Goal: Obtain resource: Download file/media

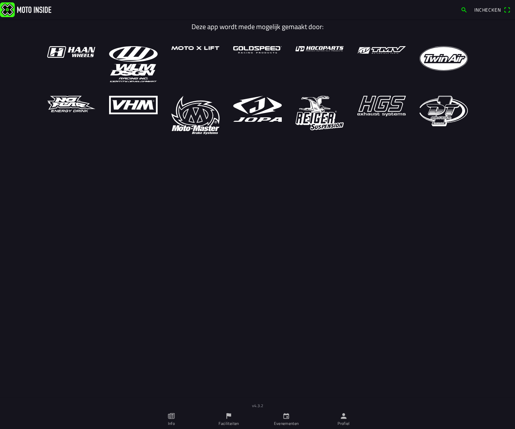
click at [228, 417] on icon "flag" at bounding box center [229, 416] width 8 height 8
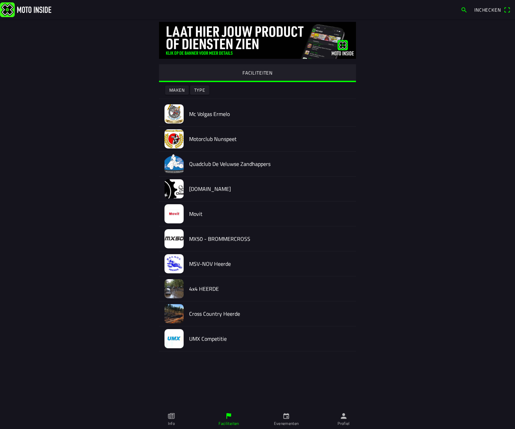
click at [174, 112] on img at bounding box center [173, 113] width 19 height 19
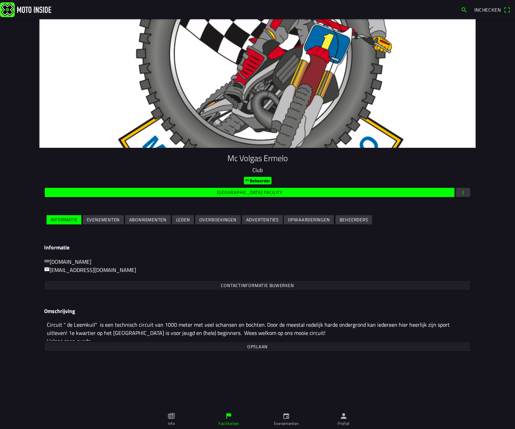
click at [463, 190] on span "button" at bounding box center [463, 192] width 6 height 9
click at [465, 193] on ion-backdrop at bounding box center [257, 214] width 515 height 429
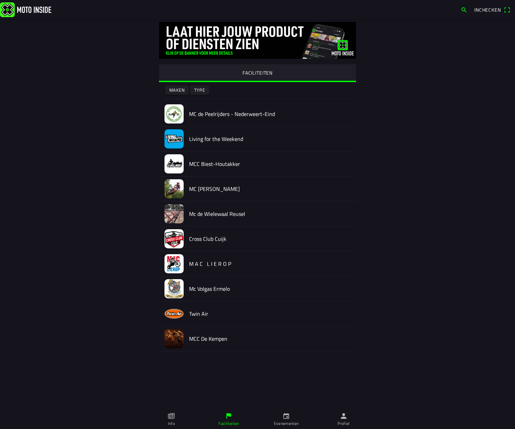
click at [178, 289] on img at bounding box center [173, 288] width 19 height 19
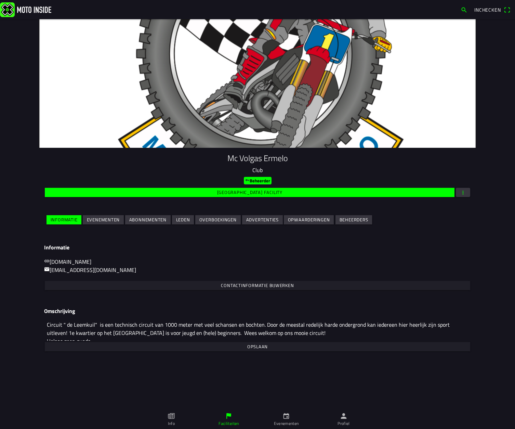
click at [0, 0] on slot "Evenementen" at bounding box center [0, 0] width 0 height 0
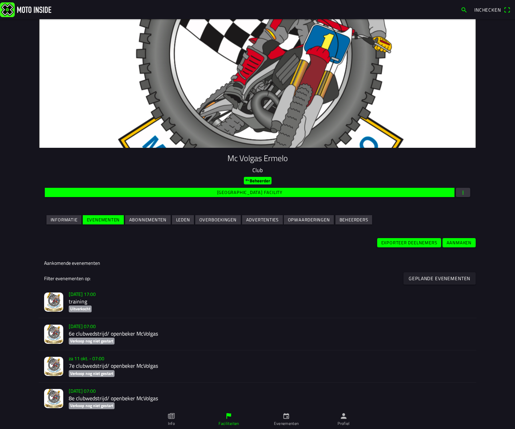
click at [465, 191] on span "button" at bounding box center [463, 192] width 6 height 9
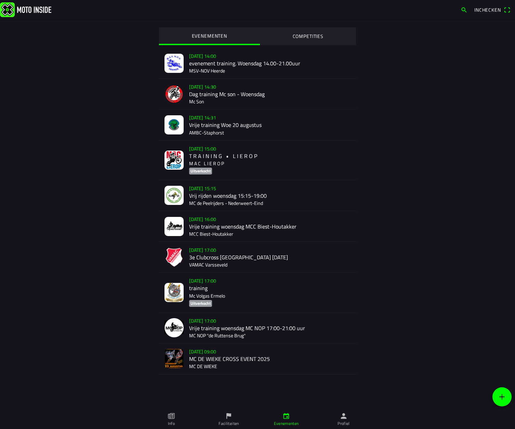
click at [226, 415] on icon "flag" at bounding box center [229, 416] width 8 height 8
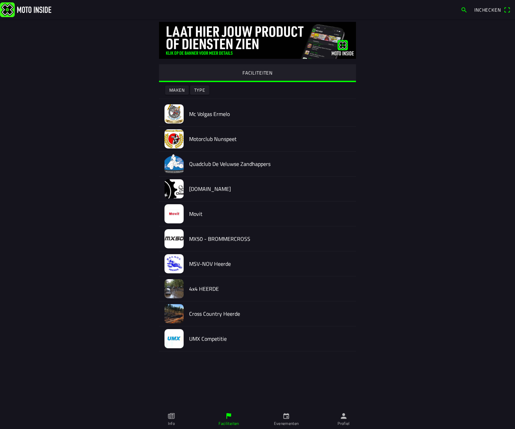
click at [174, 115] on img at bounding box center [173, 113] width 19 height 19
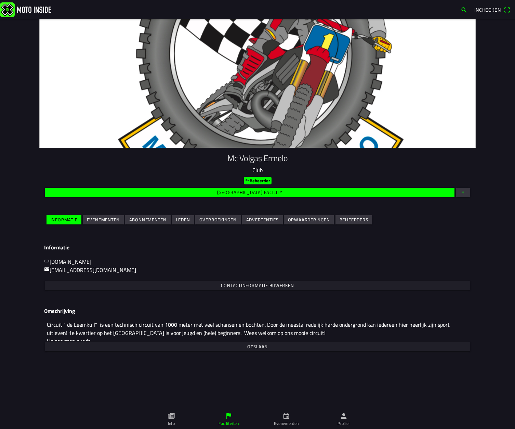
click at [464, 190] on span "button" at bounding box center [463, 192] width 6 height 9
click at [264, 192] on ion-backdrop at bounding box center [257, 214] width 515 height 429
click at [465, 193] on span "button" at bounding box center [463, 192] width 6 height 9
click at [287, 416] on ion-backdrop at bounding box center [257, 214] width 515 height 429
click at [286, 417] on icon "calendar" at bounding box center [286, 416] width 8 height 8
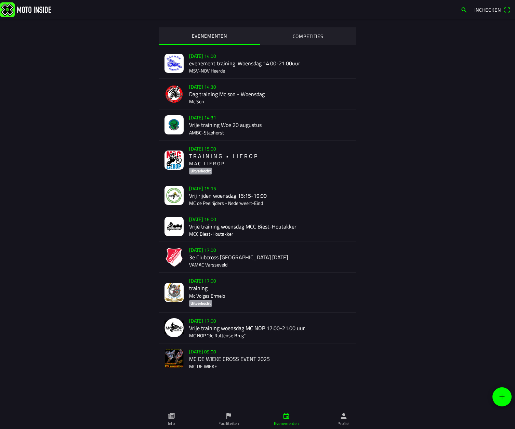
click at [176, 290] on img at bounding box center [173, 292] width 19 height 19
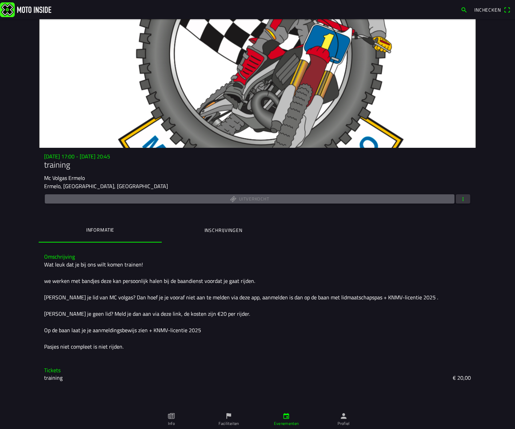
click at [465, 198] on span "button" at bounding box center [463, 198] width 6 height 9
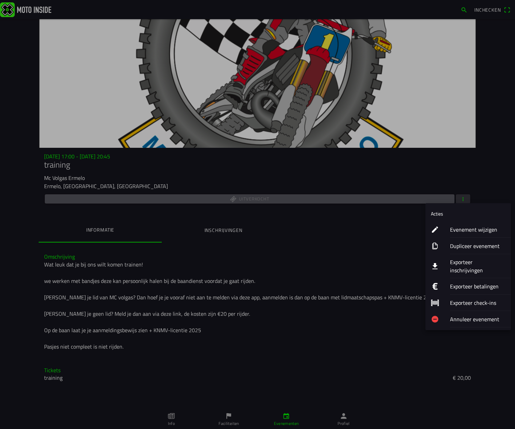
click at [435, 263] on icon "download" at bounding box center [434, 266] width 5 height 6
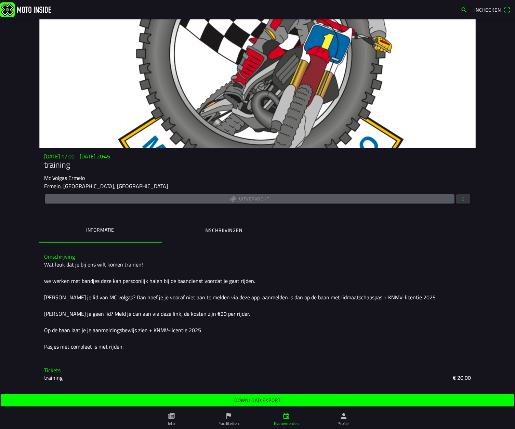
click at [0, 0] on slot "Download export" at bounding box center [0, 0] width 0 height 0
